Goal: Task Accomplishment & Management: Manage account settings

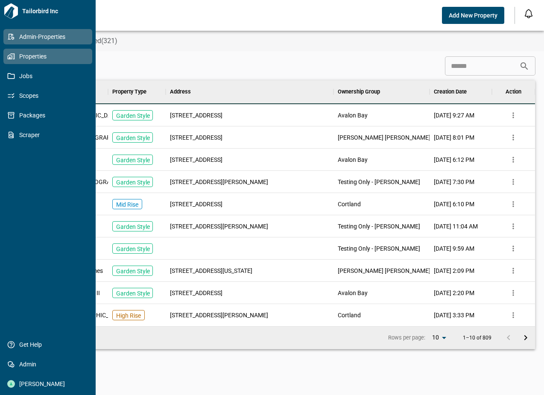
scroll to position [239, 501]
click at [18, 61] on link "Properties" at bounding box center [47, 56] width 89 height 15
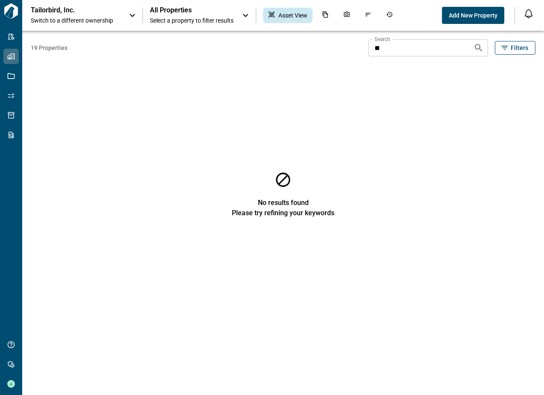
click at [104, 16] on div "Tailorbird, Inc. Switch to a different ownership" at bounding box center [76, 15] width 90 height 19
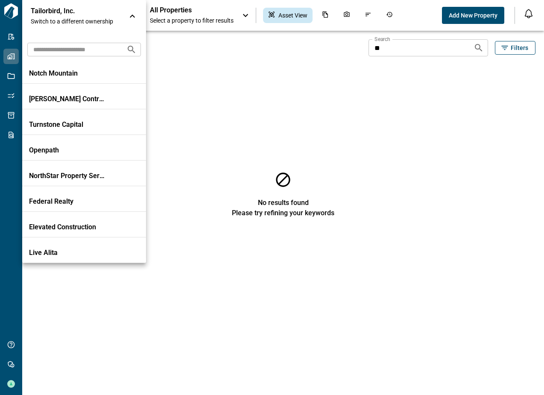
click at [88, 50] on input "text" at bounding box center [73, 49] width 92 height 16
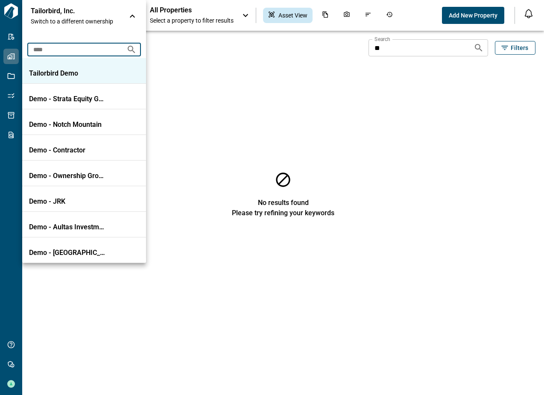
type input "****"
click at [82, 71] on p "Tailorbird Demo" at bounding box center [67, 73] width 77 height 9
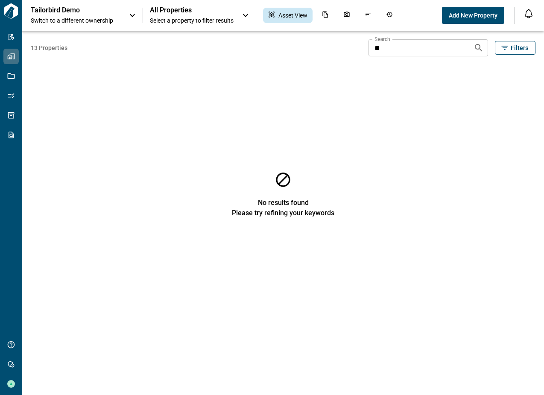
click at [386, 44] on input "**" at bounding box center [418, 47] width 98 height 17
type input "*"
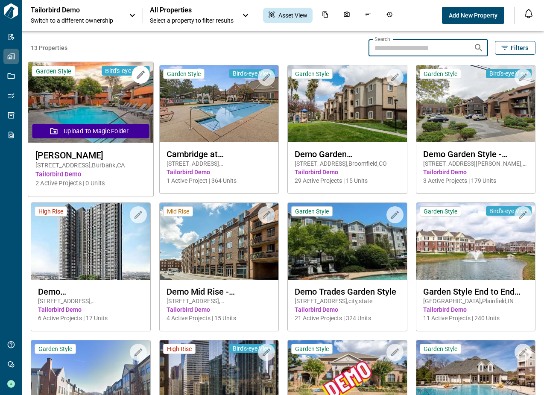
click at [111, 176] on span "Tailorbird Demo" at bounding box center [90, 174] width 111 height 9
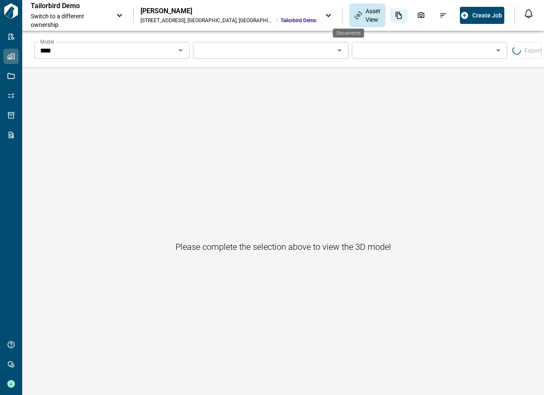
click at [390, 19] on div "Documents" at bounding box center [399, 15] width 18 height 15
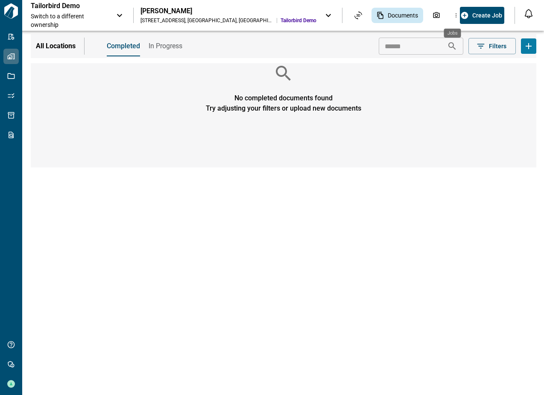
click at [500, 13] on icon "Jobs" at bounding box center [504, 16] width 8 height 8
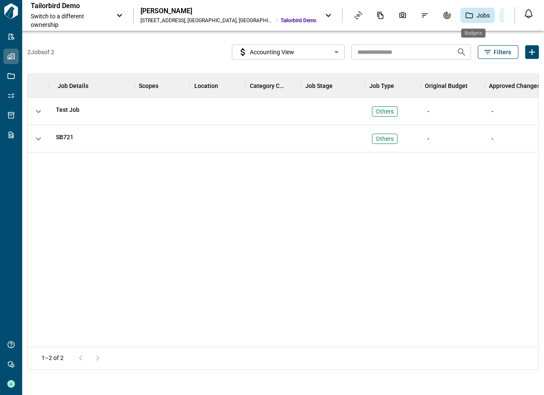
click at [505, 15] on icon "Budgets" at bounding box center [509, 16] width 8 height 8
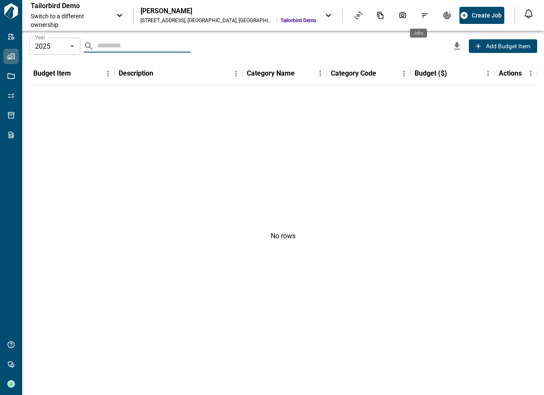
click at [466, 17] on icon "Jobs" at bounding box center [470, 16] width 8 height 8
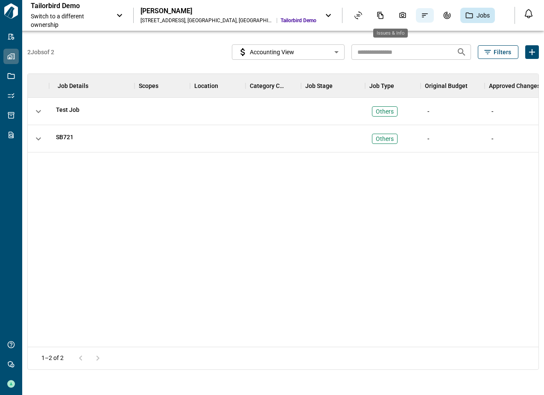
click at [421, 19] on icon "Issues & Info" at bounding box center [425, 16] width 8 height 8
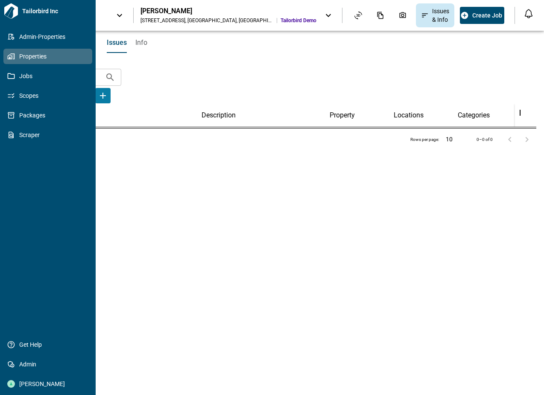
click at [15, 56] on span "Properties" at bounding box center [49, 56] width 69 height 9
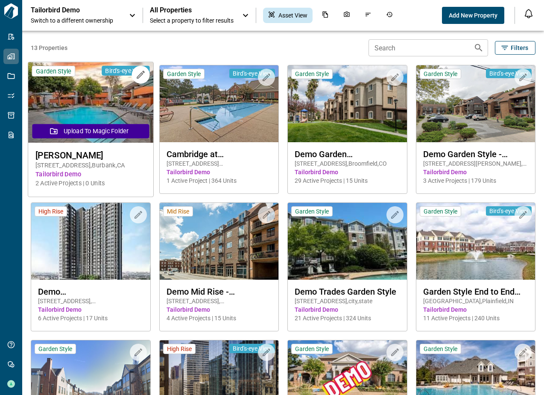
click at [84, 94] on img at bounding box center [90, 102] width 125 height 81
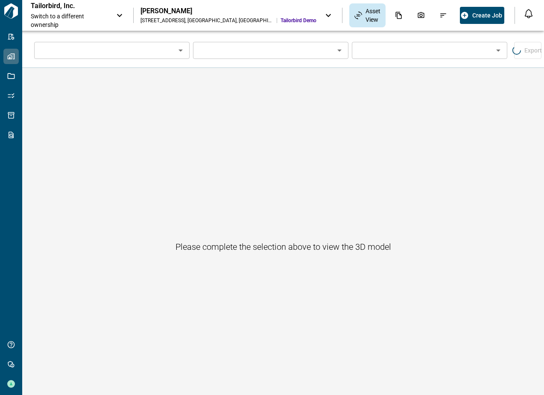
type input "****"
click at [390, 21] on div "Documents" at bounding box center [399, 15] width 18 height 15
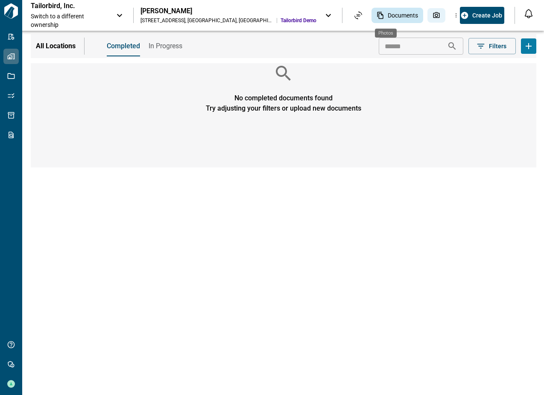
click at [428, 19] on div "Photos" at bounding box center [437, 15] width 18 height 15
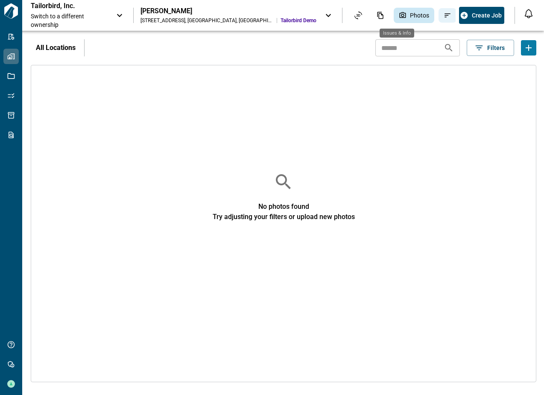
click at [444, 19] on icon "Issues & Info" at bounding box center [448, 16] width 8 height 8
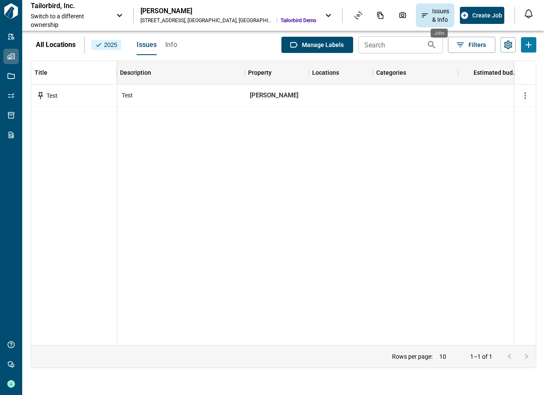
click at [481, 18] on div "Jobs" at bounding box center [490, 15] width 18 height 15
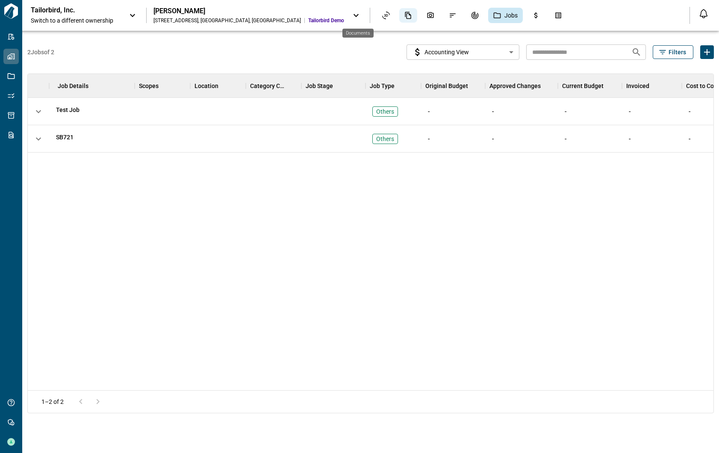
click at [405, 12] on icon "Documents" at bounding box center [408, 15] width 6 height 7
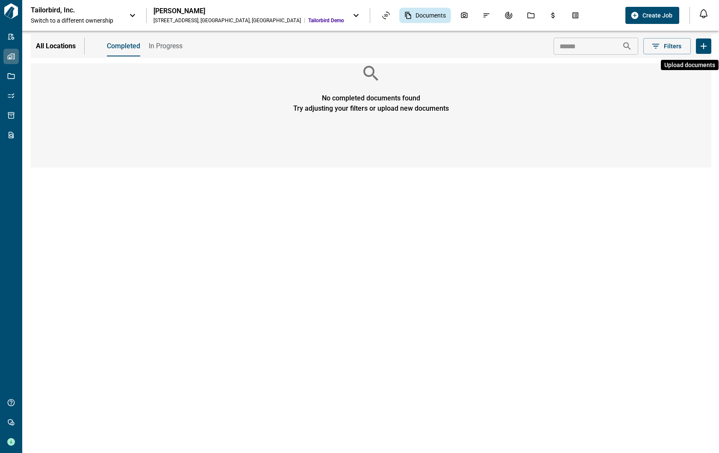
click at [544, 46] on icon "Upload documents" at bounding box center [703, 46] width 6 height 6
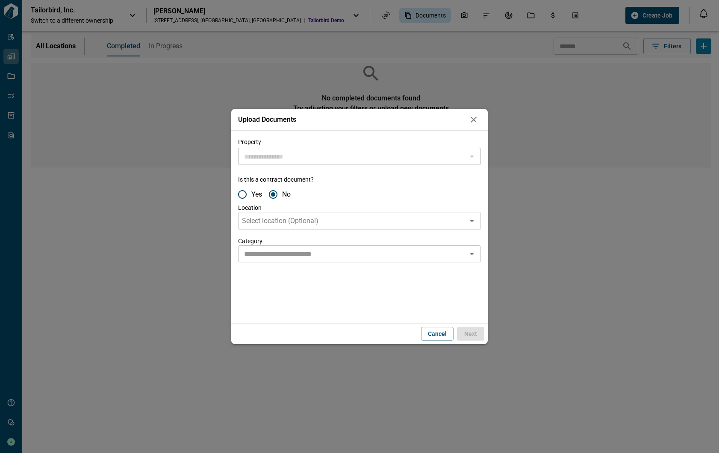
click at [367, 179] on span "Is this a contract document?" at bounding box center [359, 179] width 243 height 9
click at [291, 219] on span "Select location (Optional)" at bounding box center [280, 221] width 76 height 9
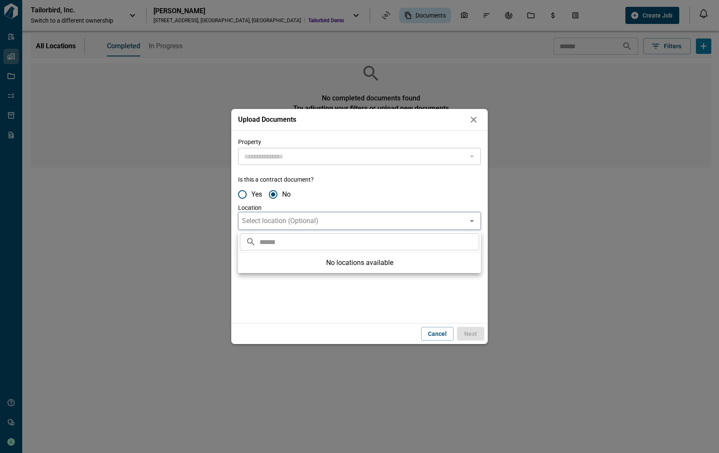
click at [291, 219] on span "Select location (Optional)" at bounding box center [280, 221] width 76 height 9
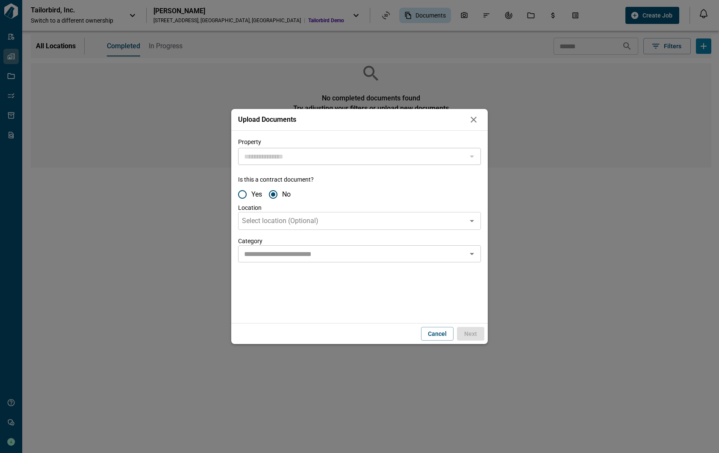
click at [332, 188] on div "Yes No" at bounding box center [359, 194] width 243 height 18
click at [473, 118] on icon "button" at bounding box center [473, 120] width 10 height 10
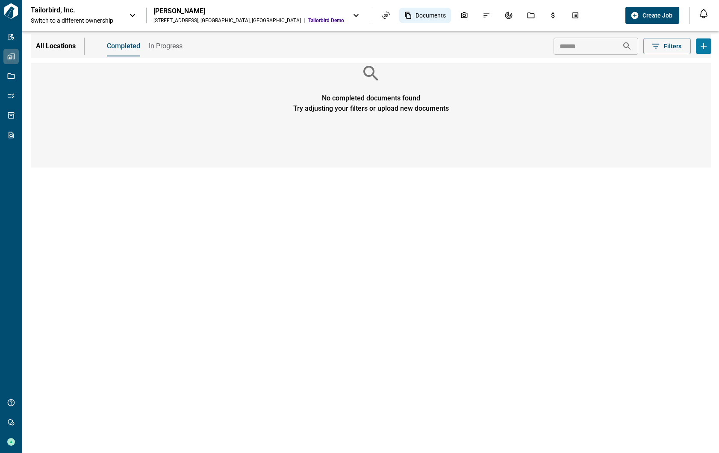
click at [415, 18] on span "Documents" at bounding box center [430, 15] width 30 height 9
click at [544, 45] on icon "Upload documents" at bounding box center [703, 46] width 10 height 10
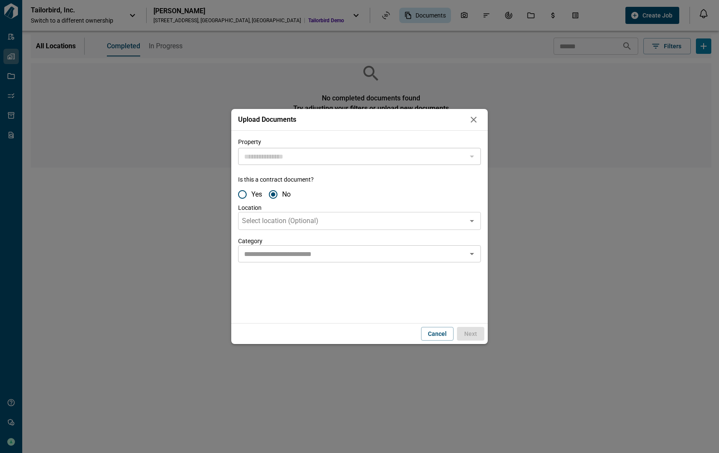
click at [471, 153] on div at bounding box center [471, 156] width 11 height 12
click at [472, 121] on icon "button" at bounding box center [473, 120] width 6 height 6
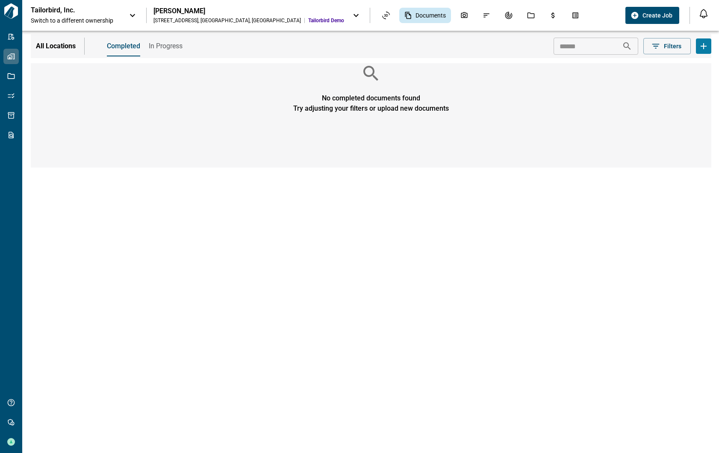
click at [89, 17] on span "Switch to a different ownership" at bounding box center [76, 20] width 90 height 9
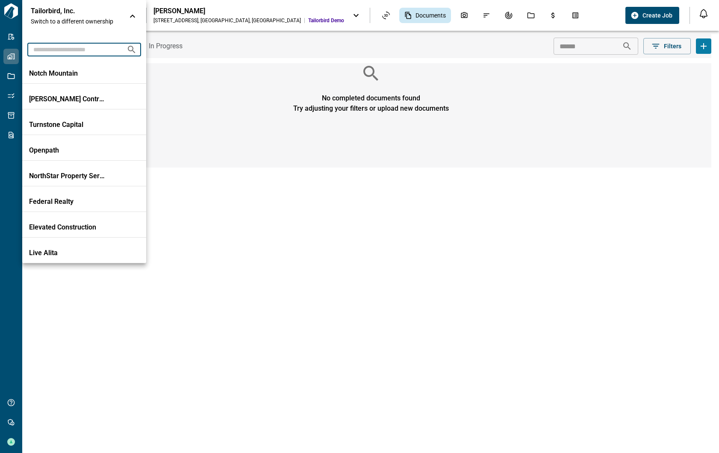
click at [76, 51] on input "text" at bounding box center [73, 49] width 92 height 16
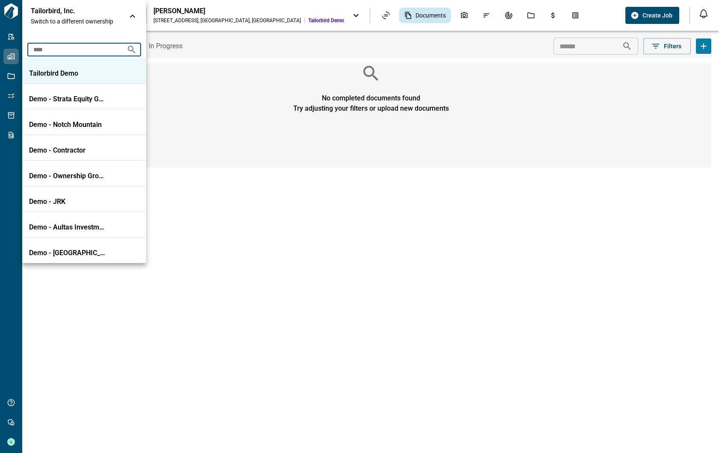
type input "****"
click at [68, 73] on p "Tailorbird Demo" at bounding box center [67, 73] width 77 height 9
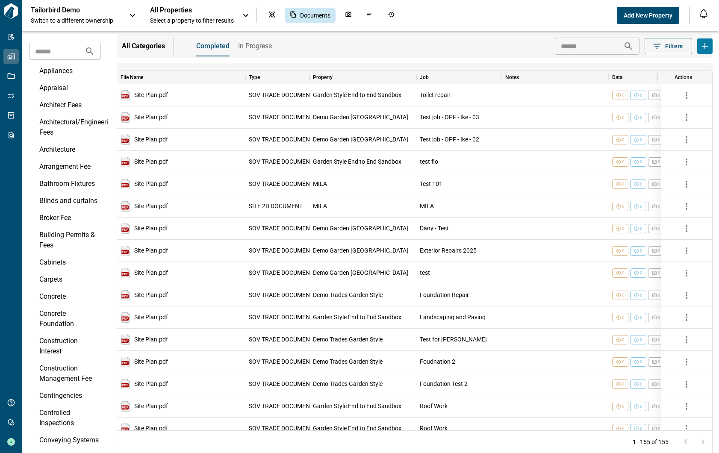
click at [173, 18] on span "Select a property to filter results" at bounding box center [192, 20] width 84 height 9
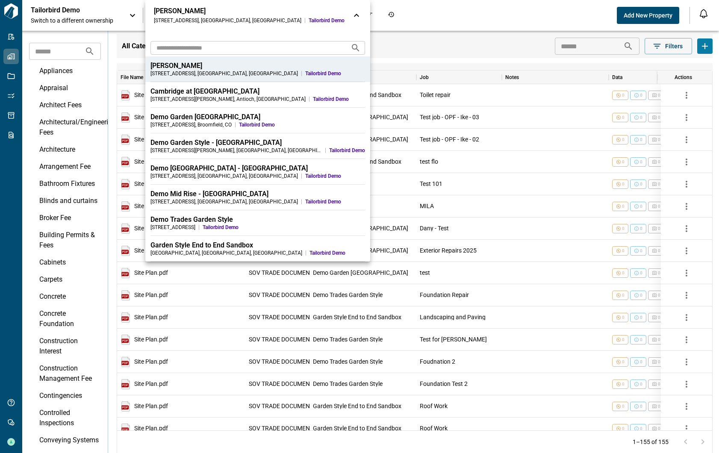
click at [170, 49] on input "text" at bounding box center [246, 48] width 193 height 16
click at [176, 17] on div "[STREET_ADDRESS]" at bounding box center [227, 20] width 147 height 7
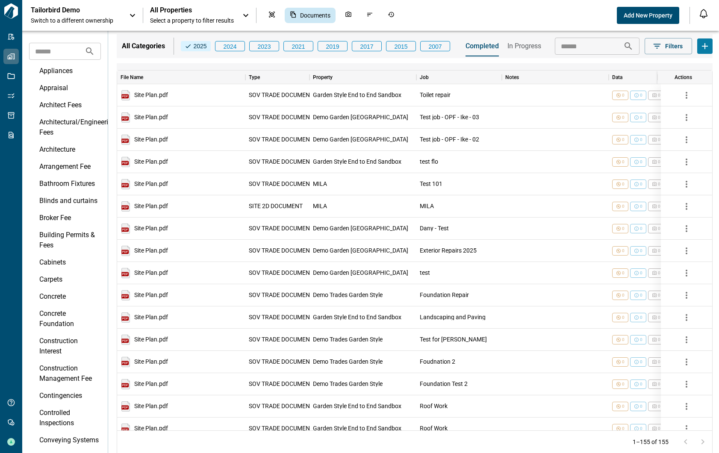
click at [166, 11] on span "All Properties" at bounding box center [192, 10] width 84 height 9
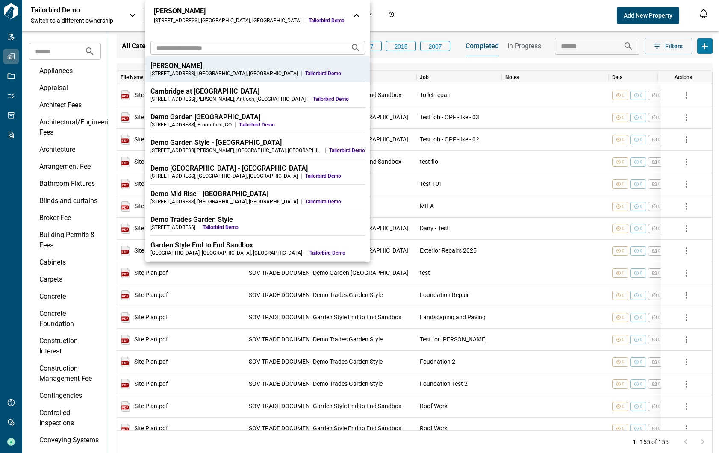
click at [176, 69] on div "[PERSON_NAME]" at bounding box center [257, 66] width 215 height 9
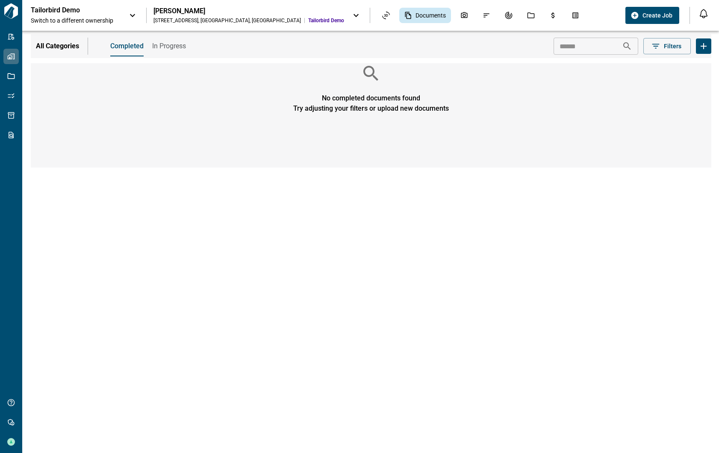
click at [544, 49] on icon "Upload documents" at bounding box center [703, 46] width 10 height 10
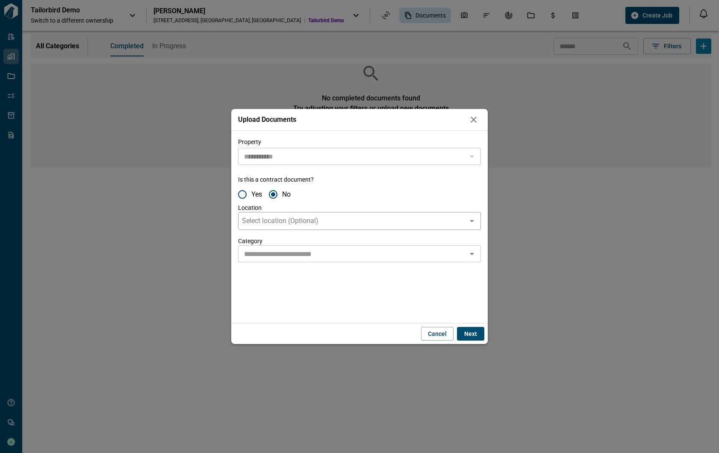
click at [325, 222] on div "Select location (Optional)" at bounding box center [359, 221] width 243 height 18
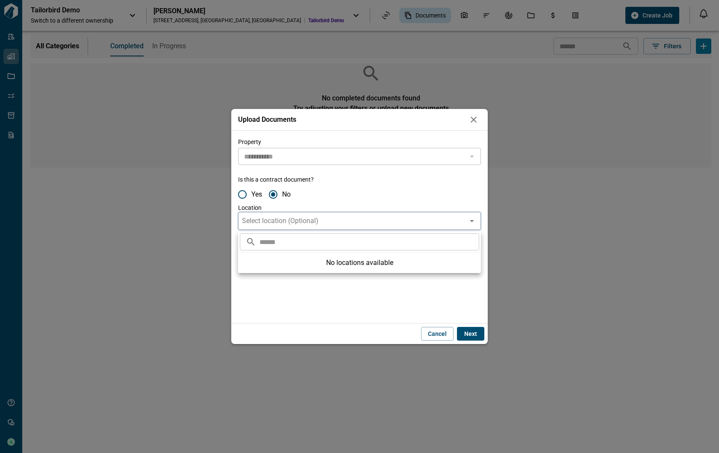
click at [325, 222] on div "Select location (Optional)" at bounding box center [359, 221] width 243 height 18
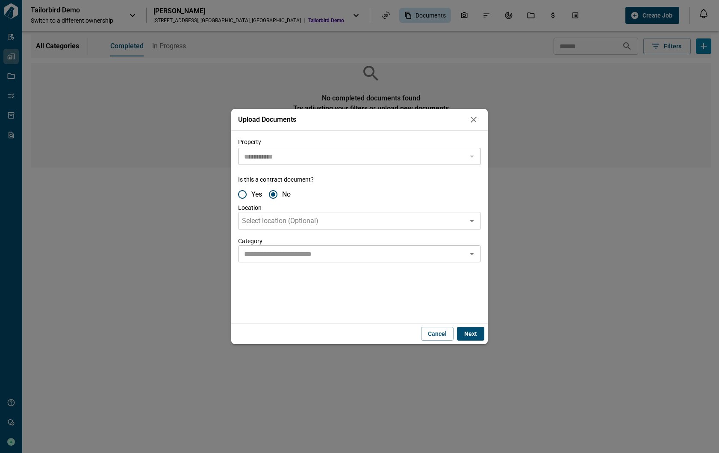
click at [313, 253] on input "text" at bounding box center [352, 254] width 223 height 12
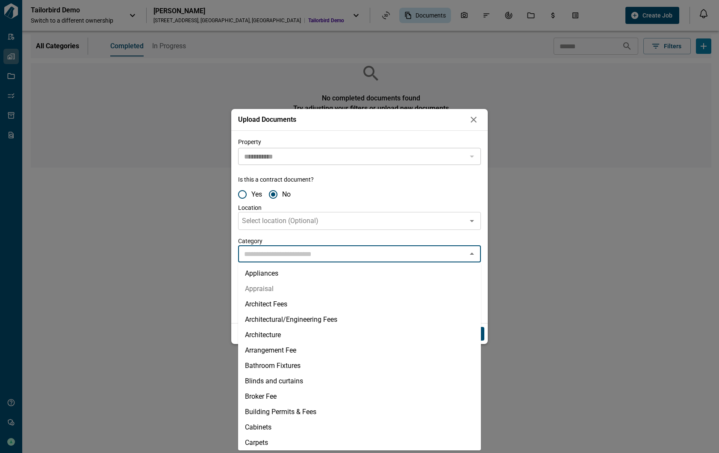
click at [234, 291] on div "**********" at bounding box center [359, 227] width 256 height 192
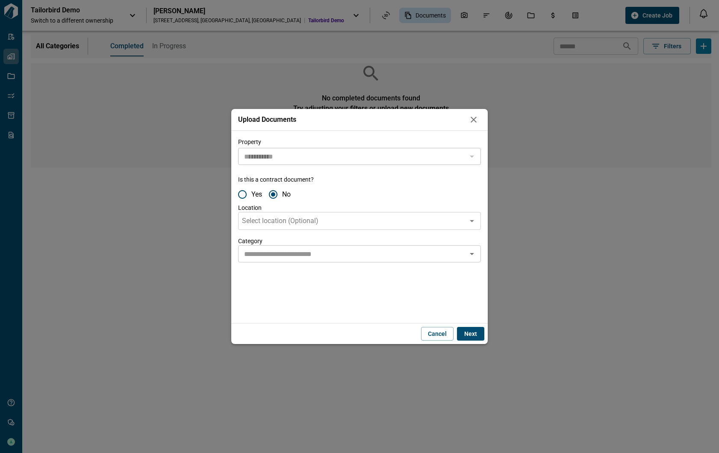
click at [473, 327] on button "Next" at bounding box center [470, 334] width 27 height 14
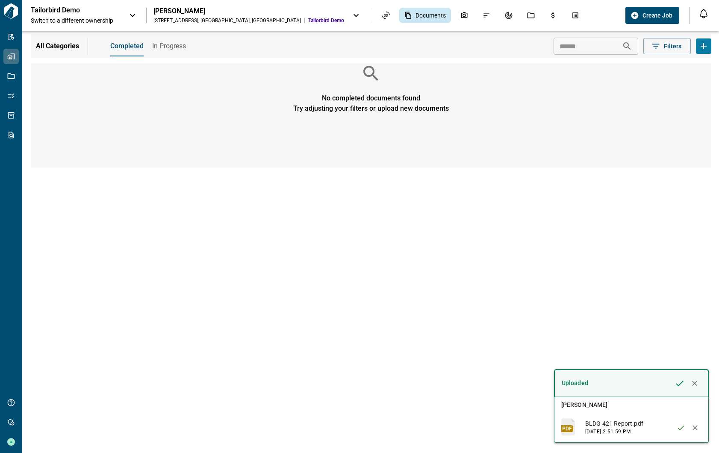
click at [168, 52] on button "In Progress" at bounding box center [169, 46] width 34 height 21
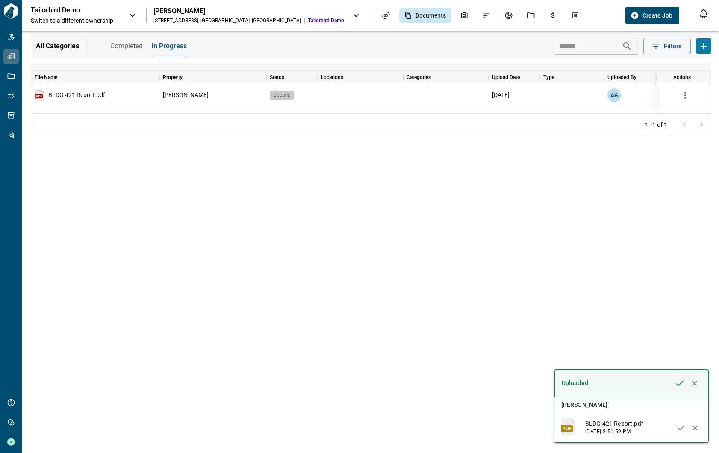
click at [132, 48] on span "Completed" at bounding box center [126, 46] width 32 height 9
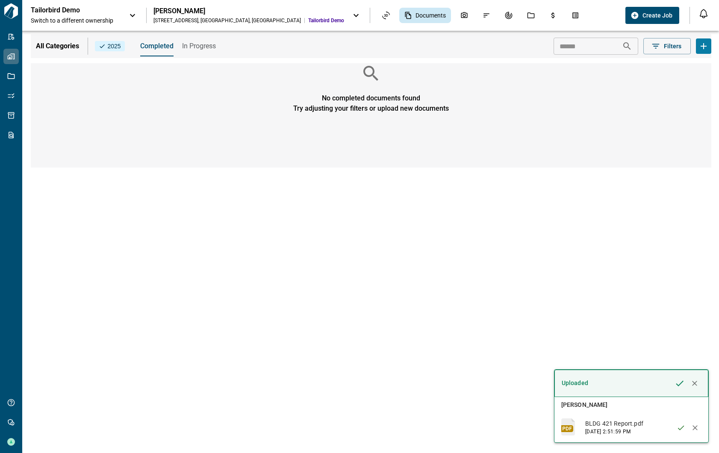
click at [191, 43] on span "In Progress" at bounding box center [199, 46] width 34 height 9
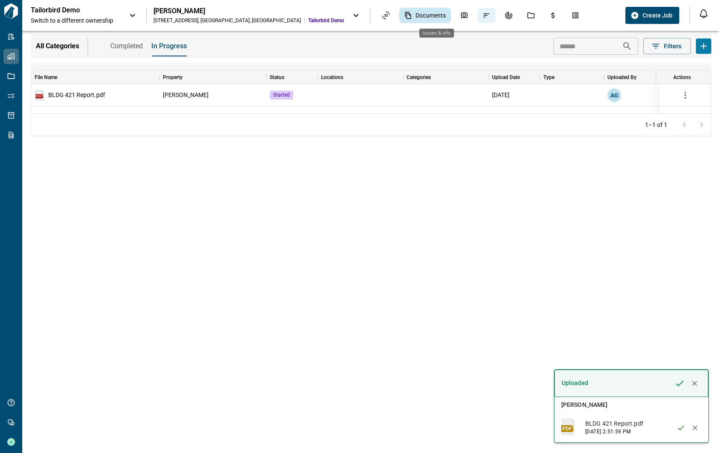
click at [482, 18] on icon "Issues & Info" at bounding box center [486, 16] width 8 height 8
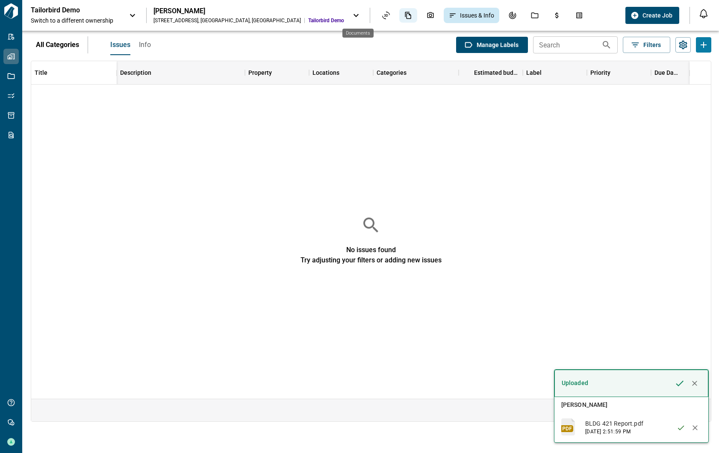
click at [399, 16] on div "Documents" at bounding box center [408, 15] width 18 height 15
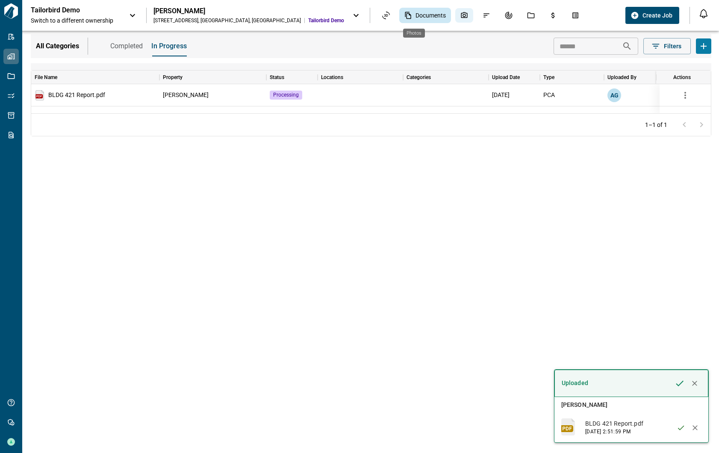
click at [460, 19] on icon "Photos" at bounding box center [464, 16] width 8 height 8
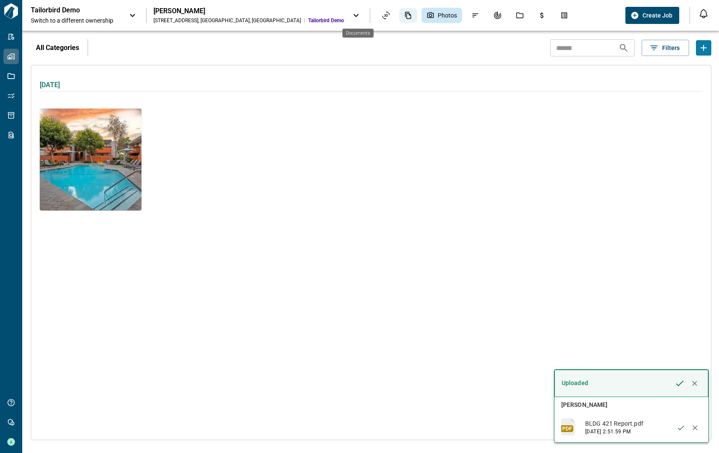
click at [405, 16] on icon "Documents" at bounding box center [408, 15] width 6 height 7
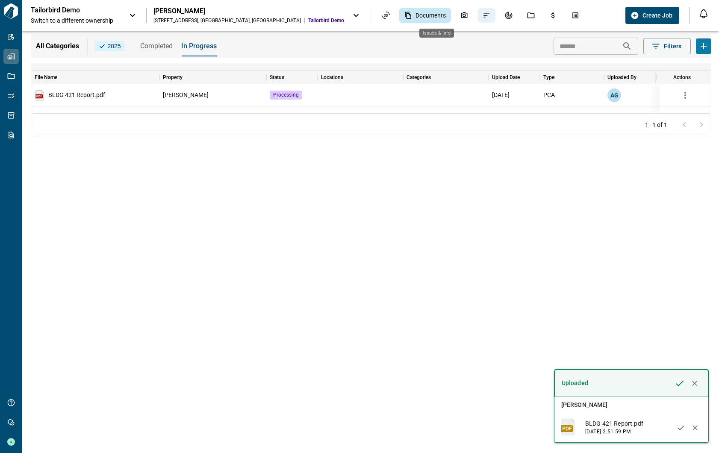
click at [477, 19] on div "Issues & Info" at bounding box center [486, 15] width 18 height 15
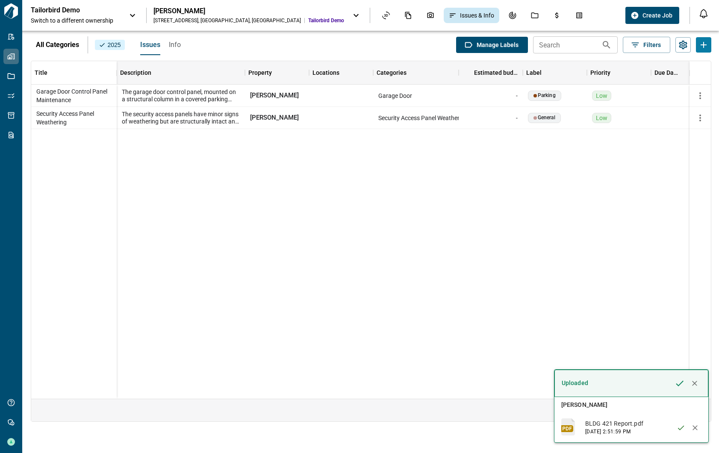
click at [172, 46] on span "Info" at bounding box center [175, 45] width 12 height 9
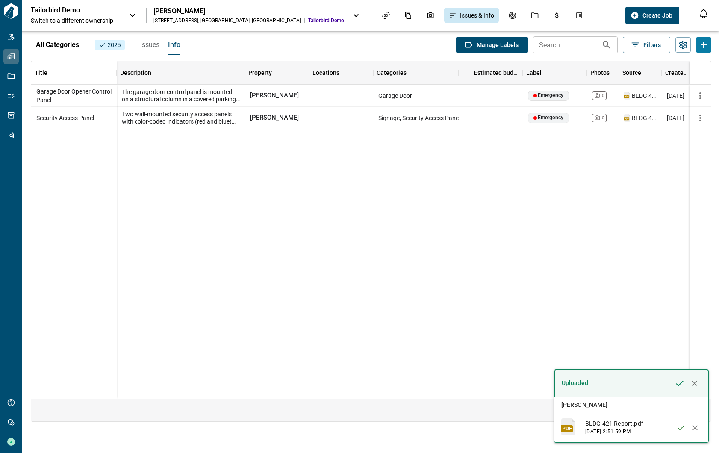
click at [149, 49] on button "Issues" at bounding box center [149, 45] width 19 height 21
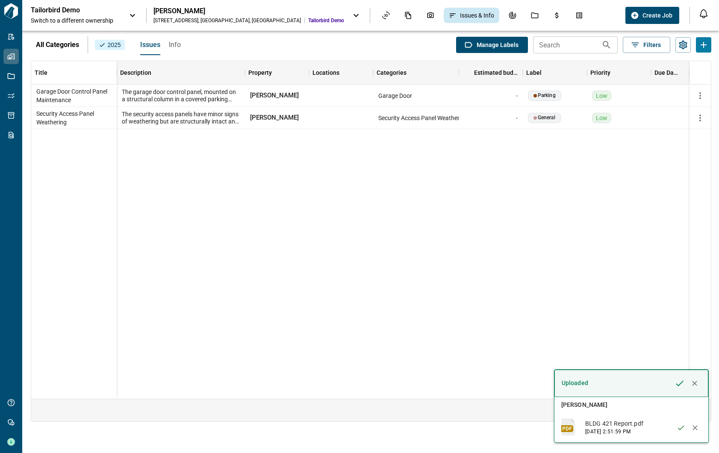
click at [179, 46] on span "Info" at bounding box center [175, 45] width 12 height 9
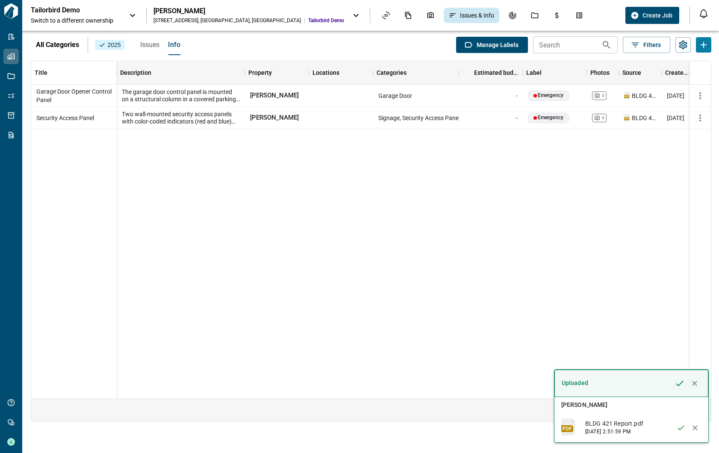
click at [148, 46] on span "Issues" at bounding box center [149, 45] width 19 height 9
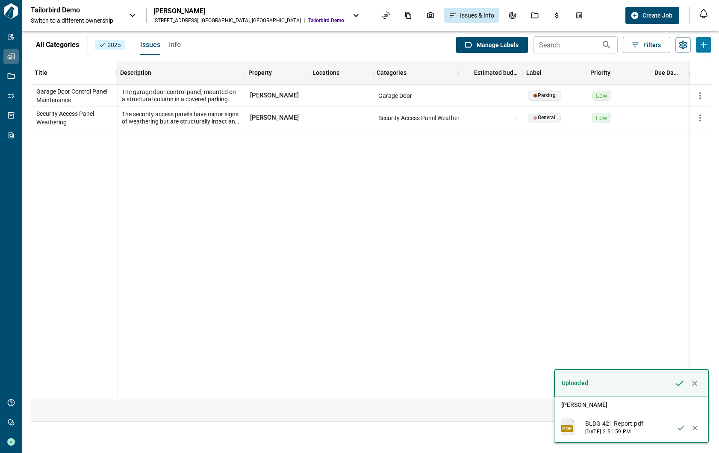
click at [481, 45] on span "Manage Labels" at bounding box center [497, 45] width 42 height 9
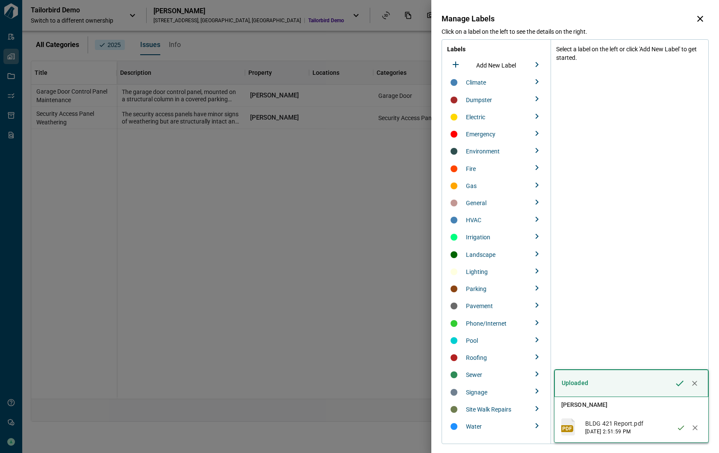
click at [480, 80] on span "Climate" at bounding box center [476, 82] width 20 height 7
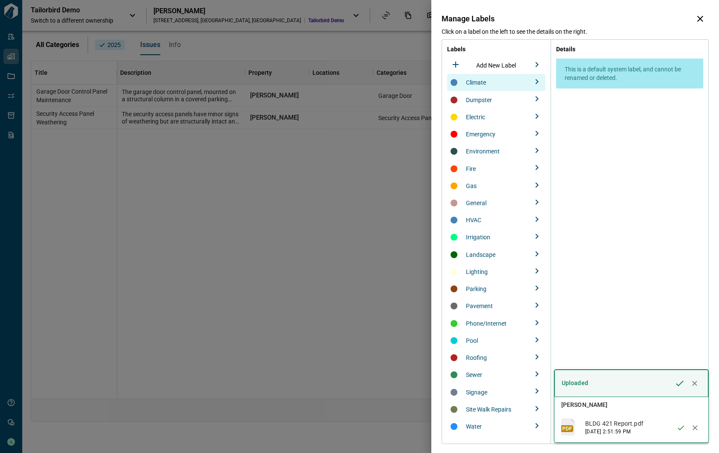
click at [544, 21] on icon "button" at bounding box center [700, 19] width 10 height 10
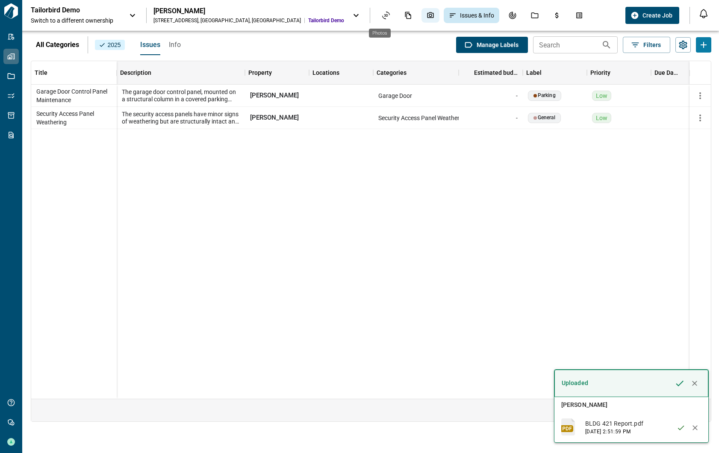
click at [426, 17] on icon "Photos" at bounding box center [430, 16] width 8 height 8
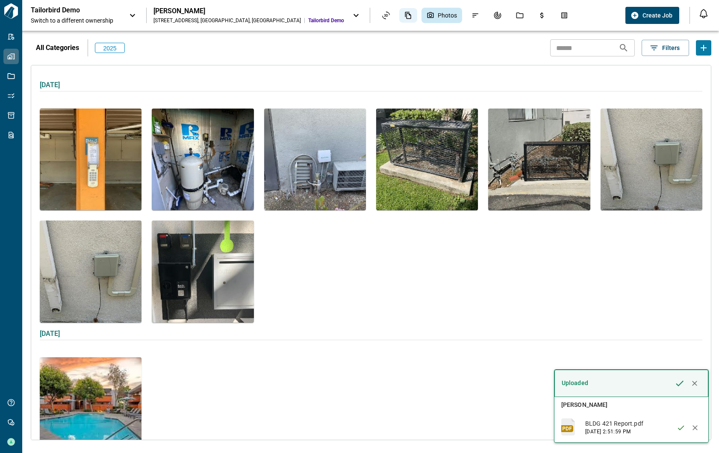
click at [399, 11] on div "Documents" at bounding box center [408, 15] width 18 height 15
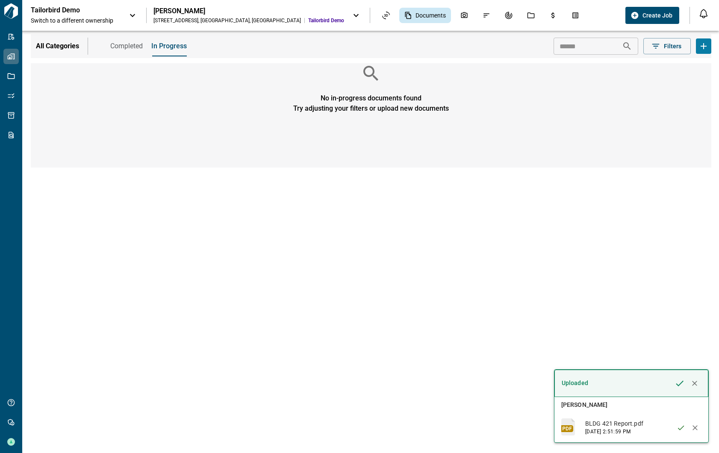
click at [121, 46] on span "Completed" at bounding box center [126, 46] width 32 height 9
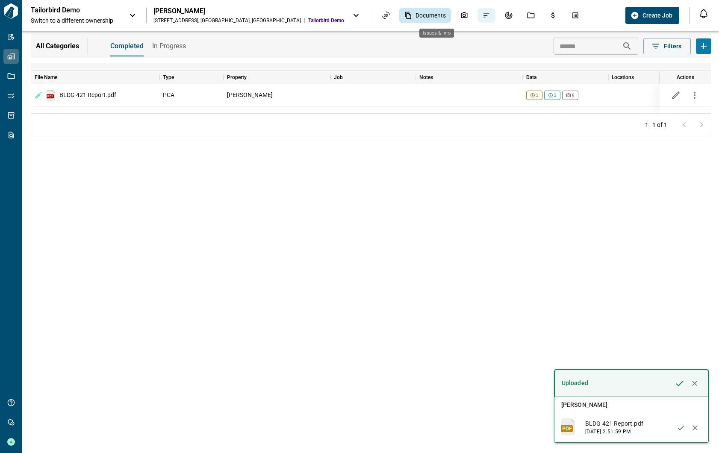
click at [482, 14] on icon "Issues & Info" at bounding box center [486, 16] width 8 height 8
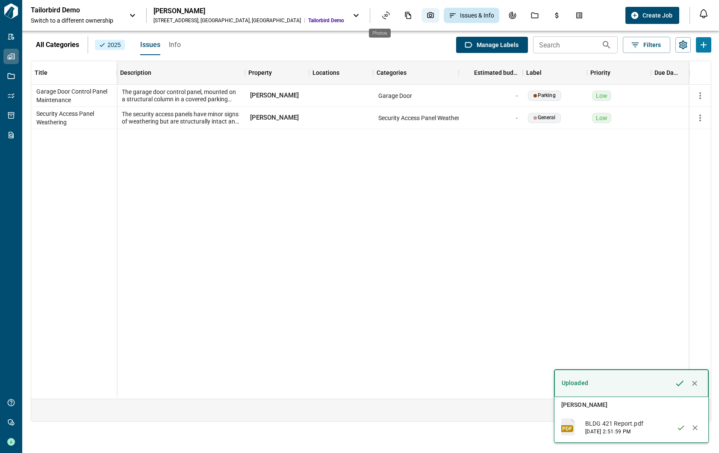
click at [426, 19] on icon "Photos" at bounding box center [430, 16] width 8 height 8
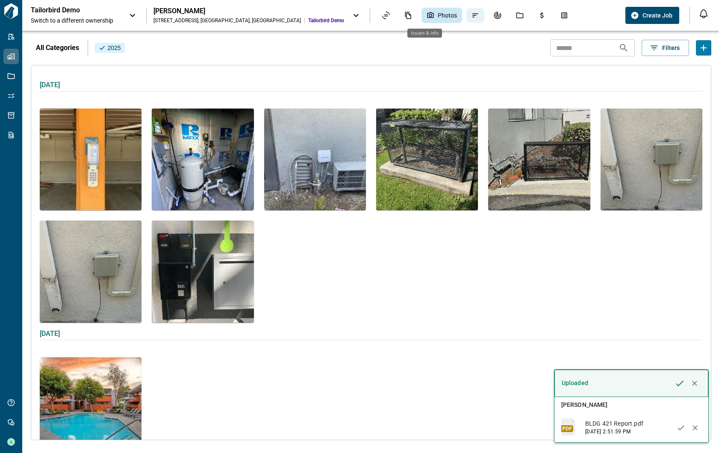
click at [471, 15] on icon "Issues & Info" at bounding box center [475, 16] width 8 height 8
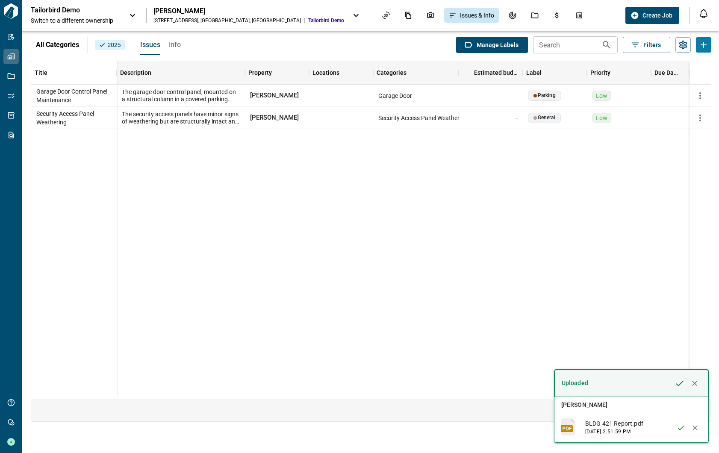
click at [172, 47] on span "Info" at bounding box center [175, 45] width 12 height 9
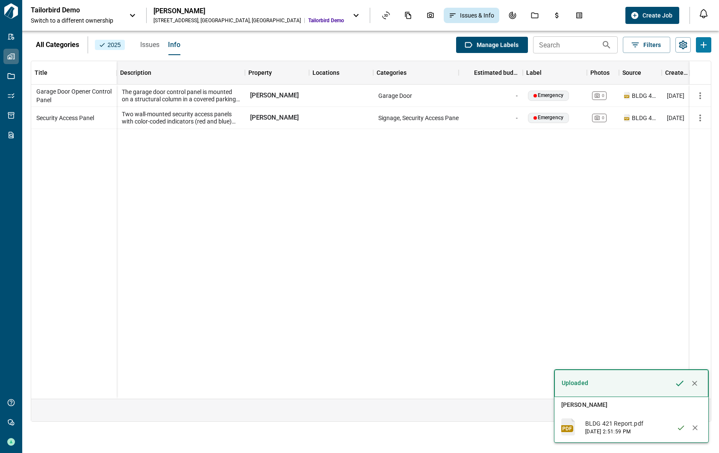
click at [148, 48] on span "Issues" at bounding box center [149, 45] width 19 height 9
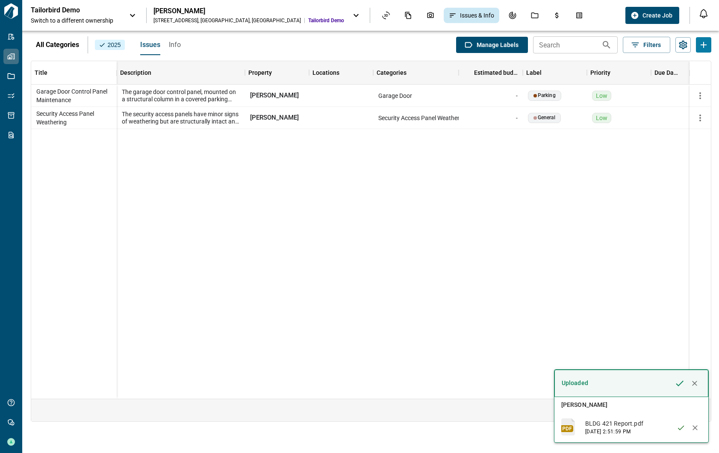
click at [172, 47] on span "Info" at bounding box center [175, 45] width 12 height 9
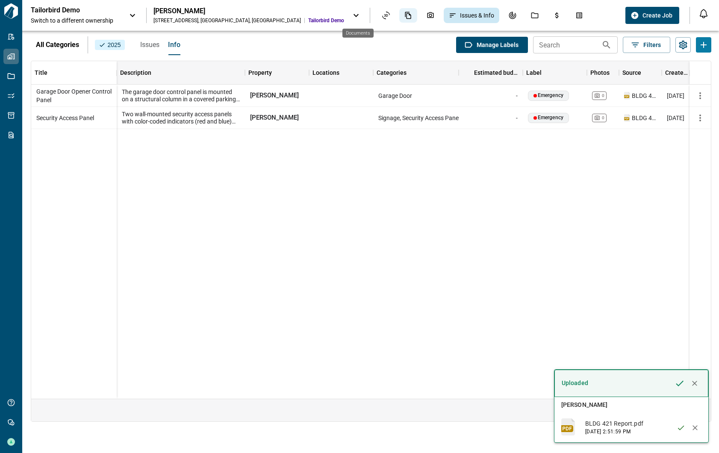
click at [405, 15] on icon "Documents" at bounding box center [408, 15] width 6 height 7
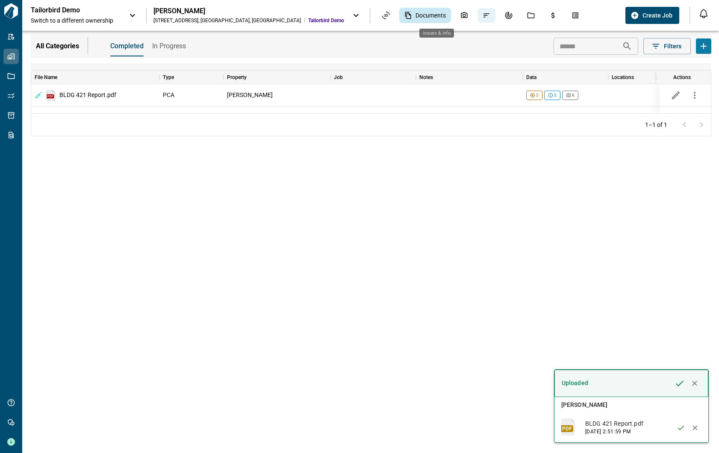
click at [482, 17] on icon "Issues & Info" at bounding box center [486, 16] width 8 height 8
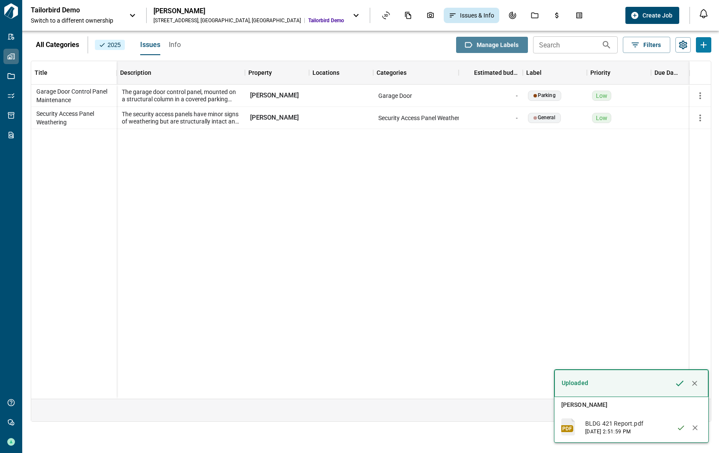
click at [504, 47] on span "Manage Labels" at bounding box center [497, 45] width 42 height 9
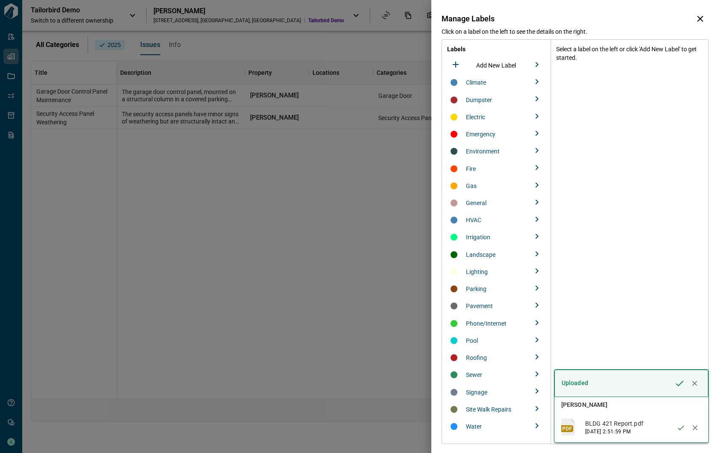
scroll to position [5, 0]
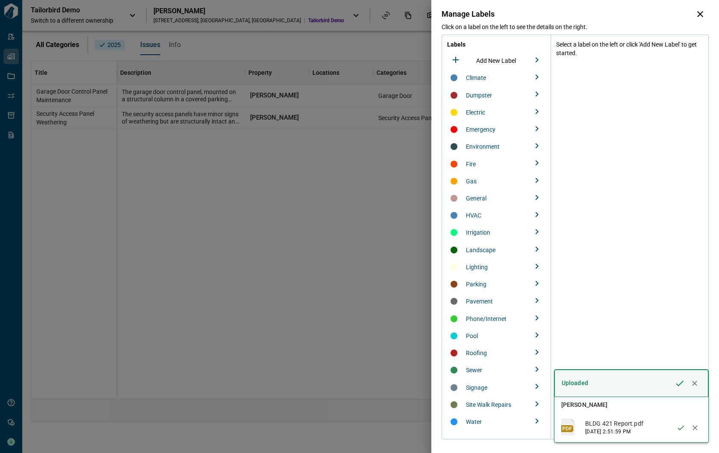
click at [544, 383] on icon "button" at bounding box center [694, 383] width 5 height 5
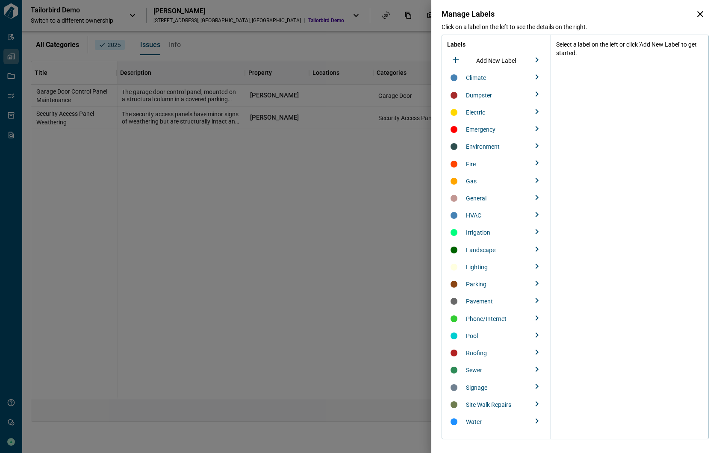
click at [358, 309] on div at bounding box center [359, 226] width 719 height 453
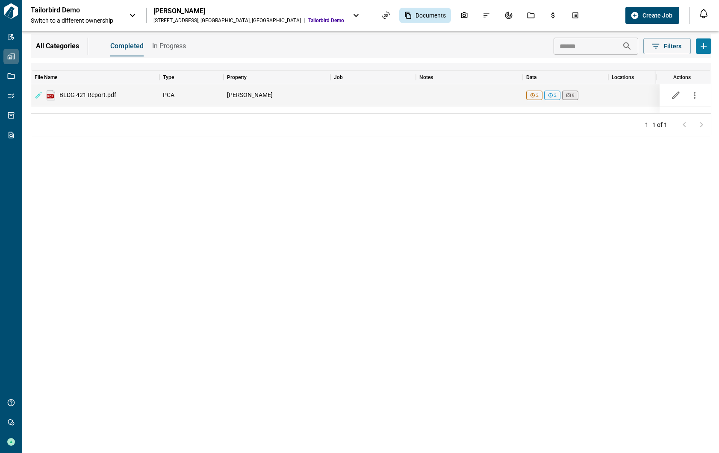
click at [544, 94] on icon at bounding box center [568, 95] width 5 height 5
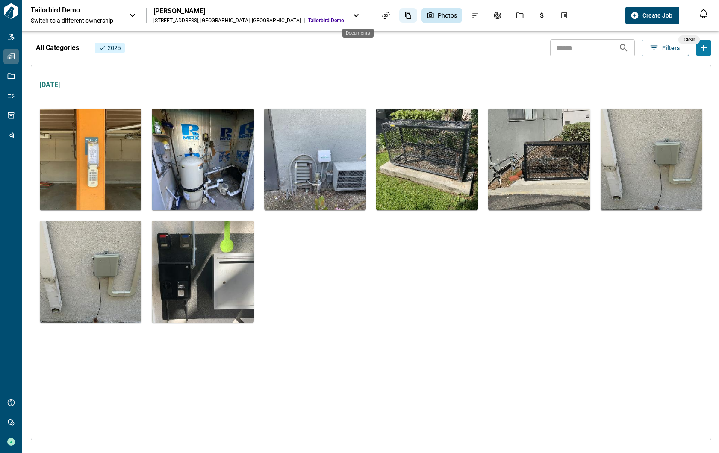
click at [399, 15] on div "Documents" at bounding box center [408, 15] width 18 height 15
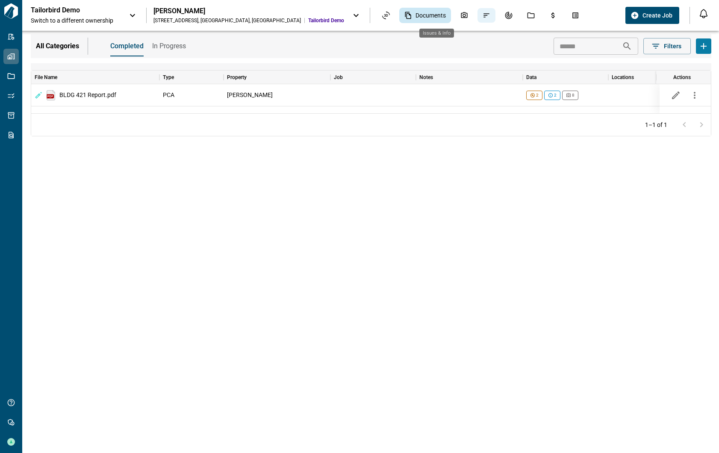
click at [482, 16] on icon "Issues & Info" at bounding box center [486, 16] width 8 height 8
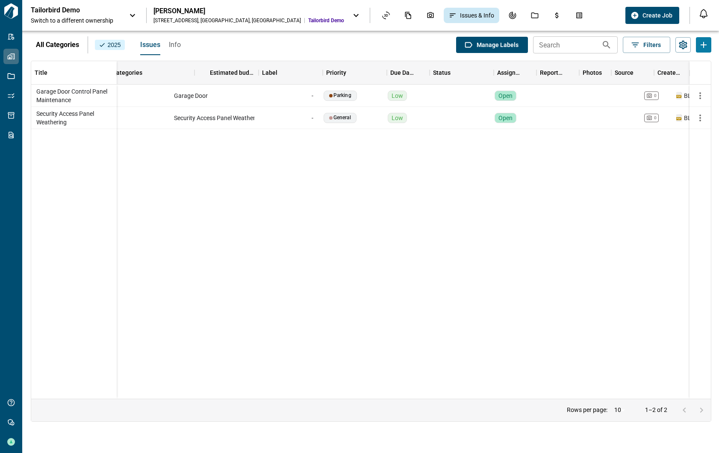
scroll to position [0, 303]
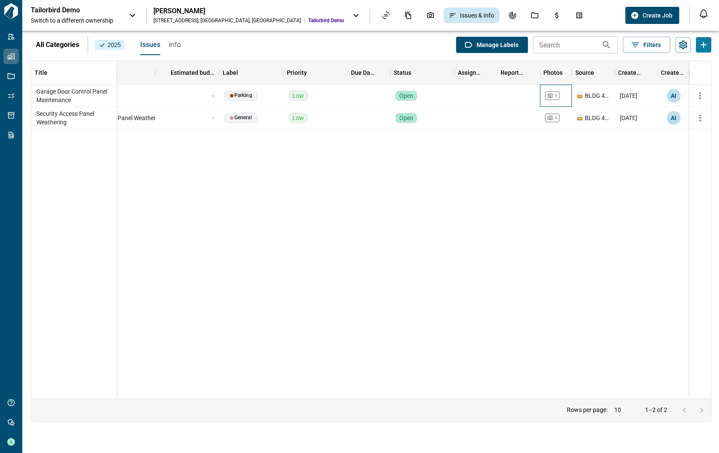
click at [544, 94] on icon at bounding box center [549, 95] width 5 height 5
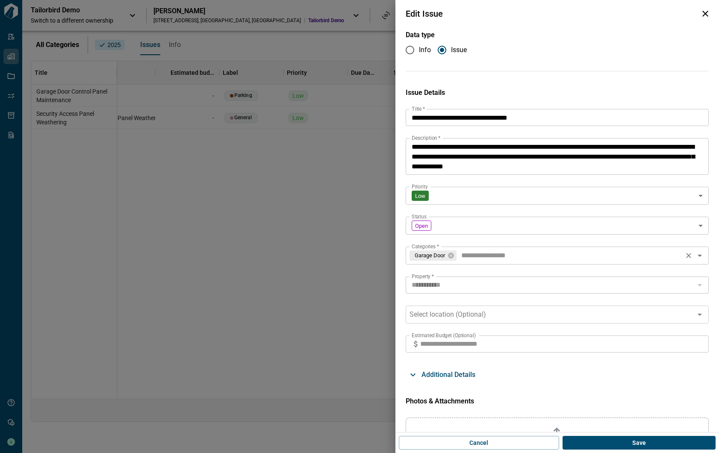
scroll to position [50, 0]
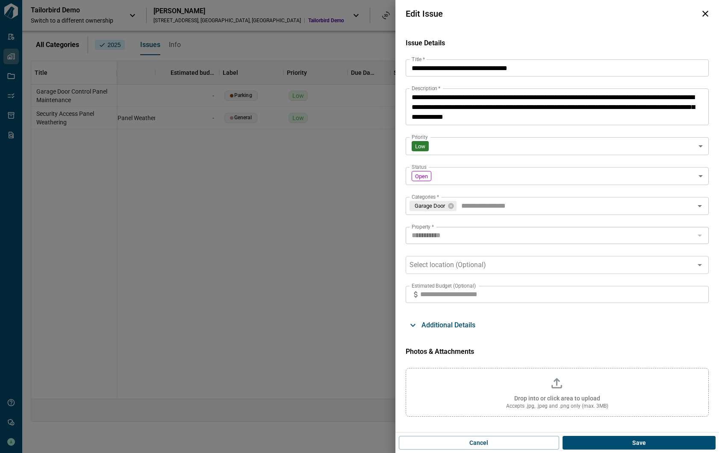
click at [323, 329] on div at bounding box center [359, 226] width 719 height 453
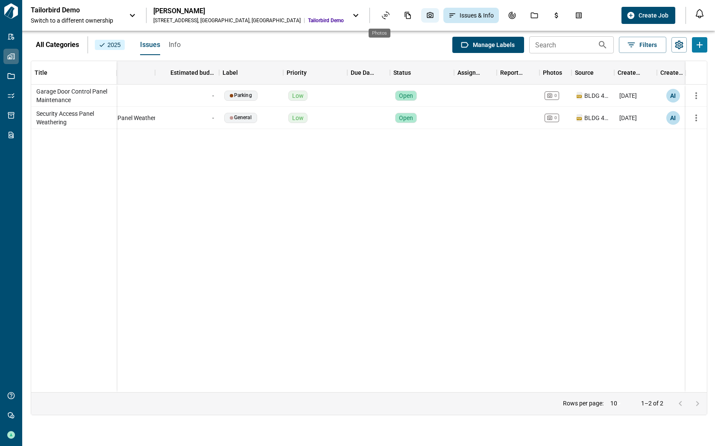
click at [426, 18] on icon "Photos" at bounding box center [430, 16] width 8 height 8
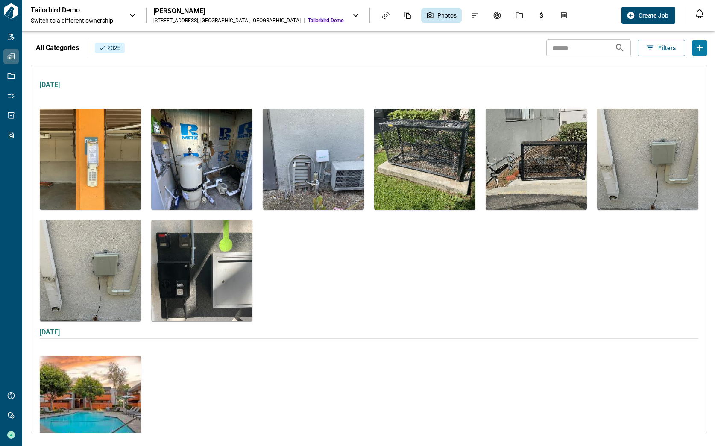
click at [400, 166] on img at bounding box center [424, 159] width 101 height 101
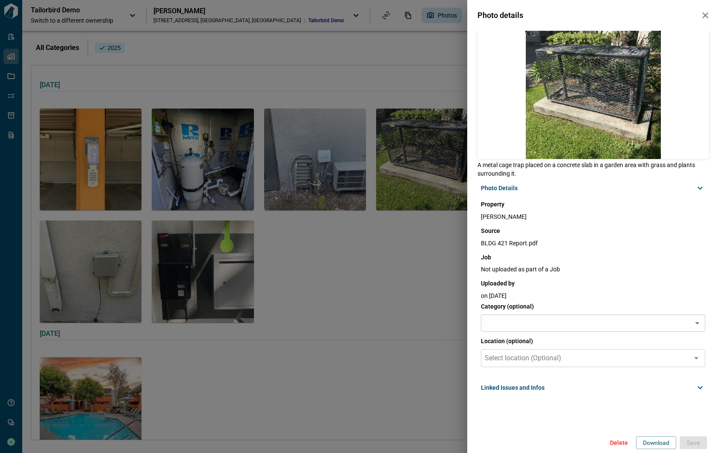
click at [544, 383] on div "Linked Issues and Infos" at bounding box center [588, 387] width 214 height 9
click at [518, 395] on span "Add issue or info" at bounding box center [517, 406] width 46 height 9
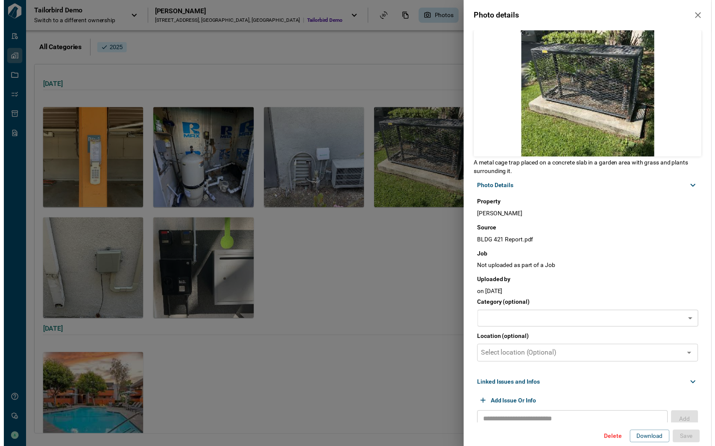
scroll to position [20, 0]
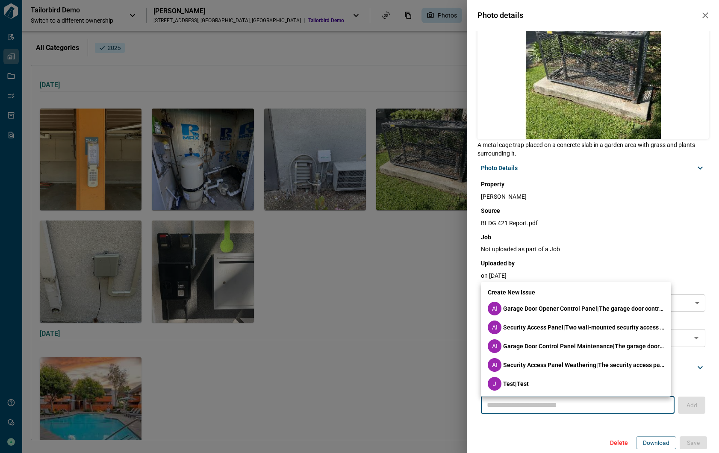
click at [532, 395] on input "text" at bounding box center [570, 405] width 174 height 12
click at [419, 327] on div "Photo details A metal cage trap placed on a concrete slab in a garden area with…" at bounding box center [359, 226] width 719 height 453
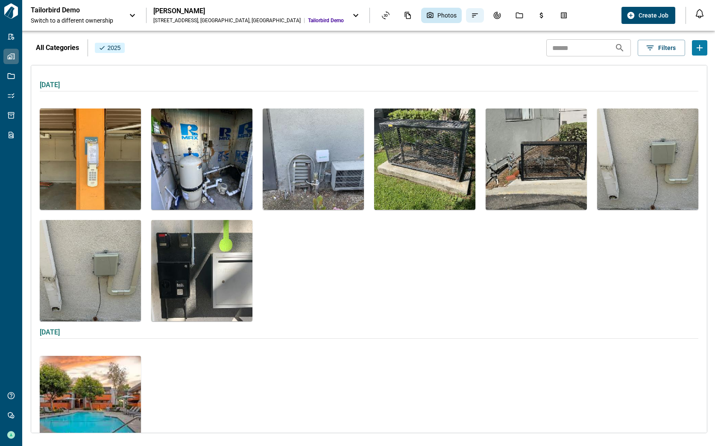
click at [471, 13] on icon "Issues & Info" at bounding box center [475, 16] width 8 height 8
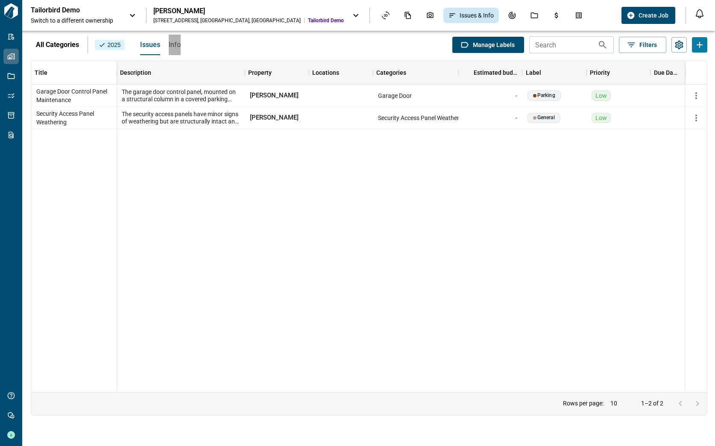
click at [172, 47] on span "Info" at bounding box center [175, 45] width 12 height 9
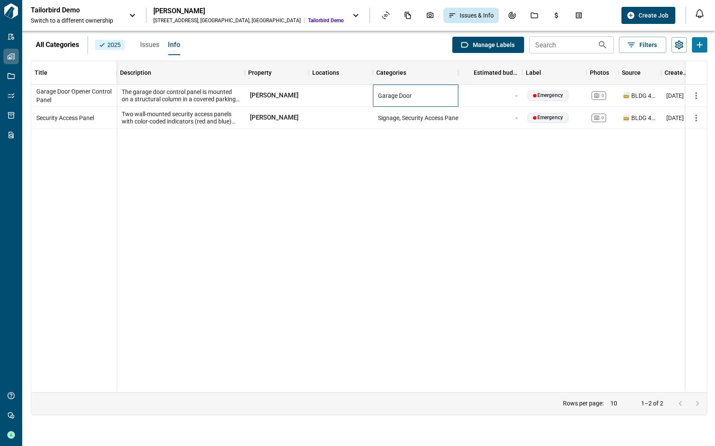
click at [394, 95] on span "Garage Door" at bounding box center [395, 95] width 34 height 9
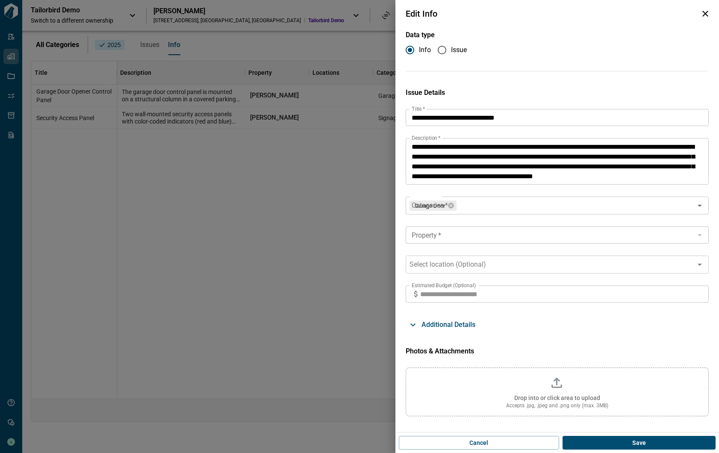
type input "**********"
click at [331, 190] on div at bounding box center [359, 226] width 719 height 453
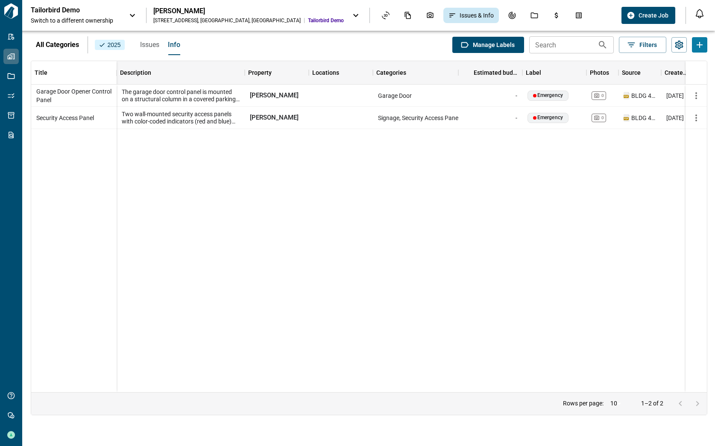
click at [148, 44] on span "Issues" at bounding box center [149, 45] width 19 height 9
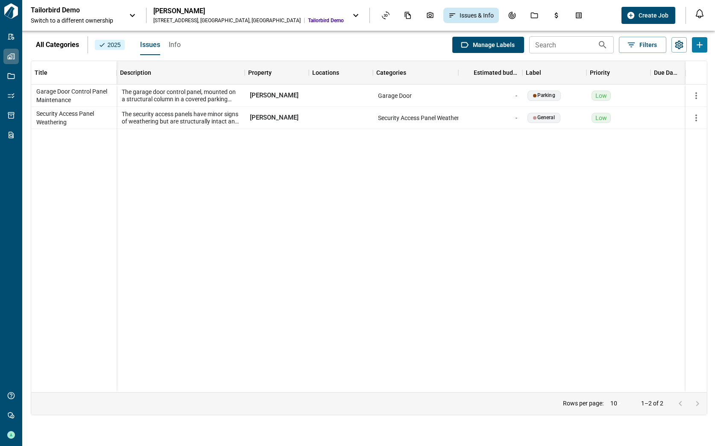
click at [174, 44] on span "Info" at bounding box center [175, 45] width 12 height 9
